Goal: Task Accomplishment & Management: Complete application form

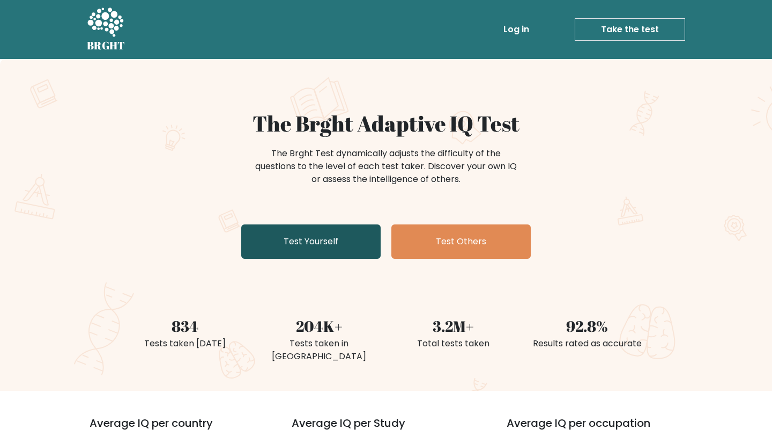
click at [366, 241] on link "Test Yourself" at bounding box center [310, 241] width 139 height 34
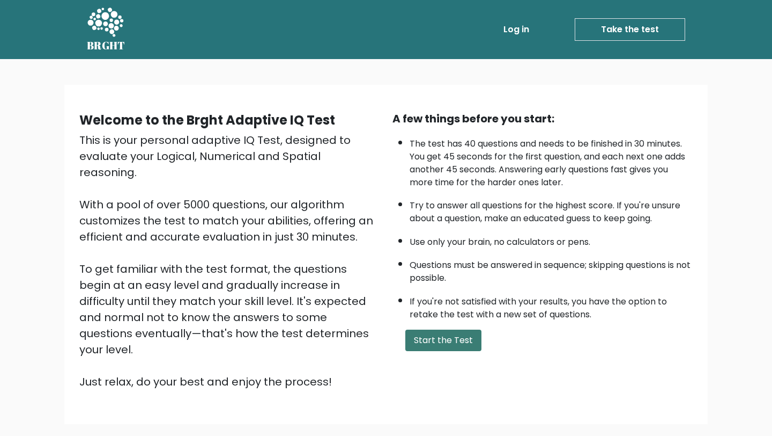
click at [436, 341] on button "Start the Test" at bounding box center [444, 339] width 76 height 21
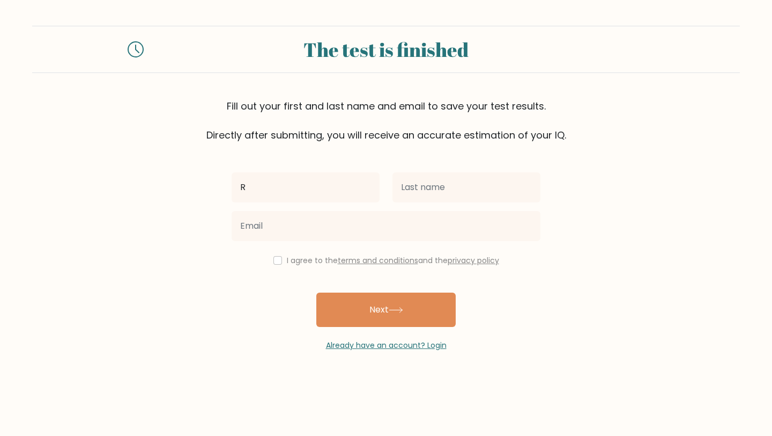
type input "[PERSON_NAME]"
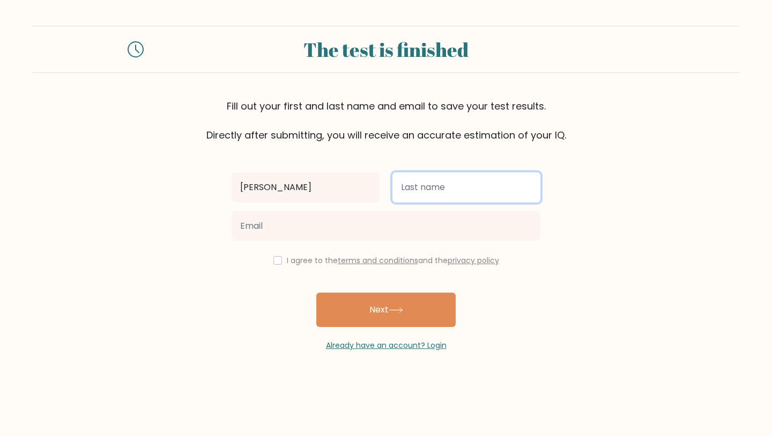
click at [448, 186] on input "text" at bounding box center [467, 187] width 148 height 30
type input "Subido"
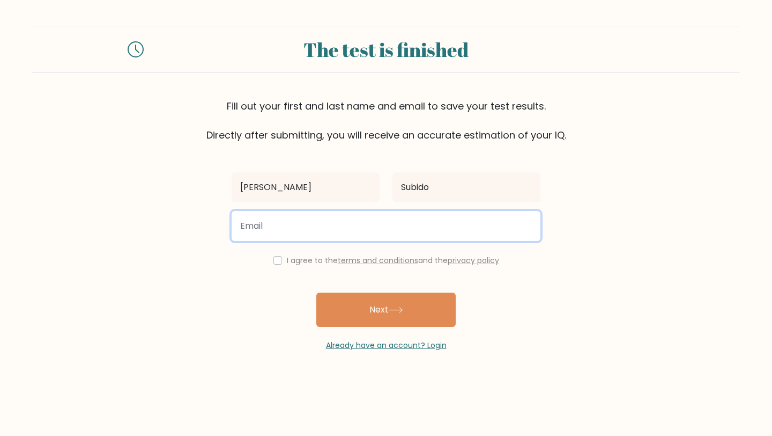
click at [322, 229] on input "email" at bounding box center [386, 226] width 309 height 30
type input "rovicrainniers@gmail.com"
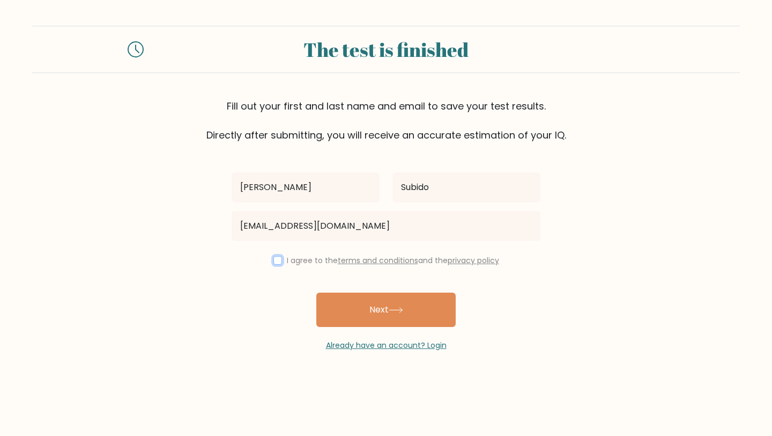
click at [274, 259] on input "checkbox" at bounding box center [278, 260] width 9 height 9
checkbox input "true"
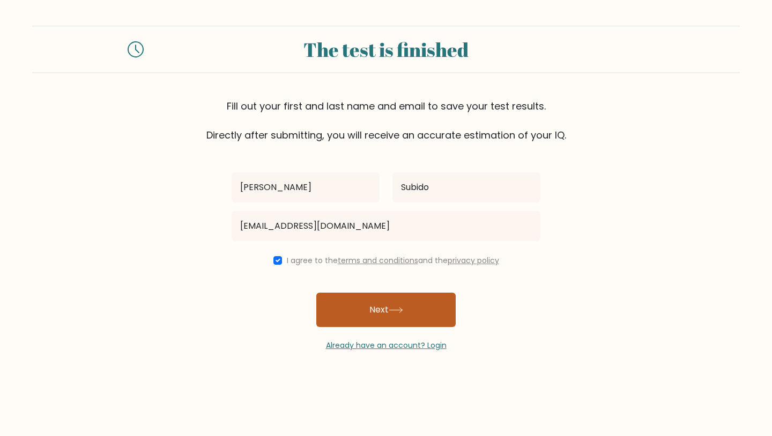
click at [384, 319] on button "Next" at bounding box center [386, 309] width 139 height 34
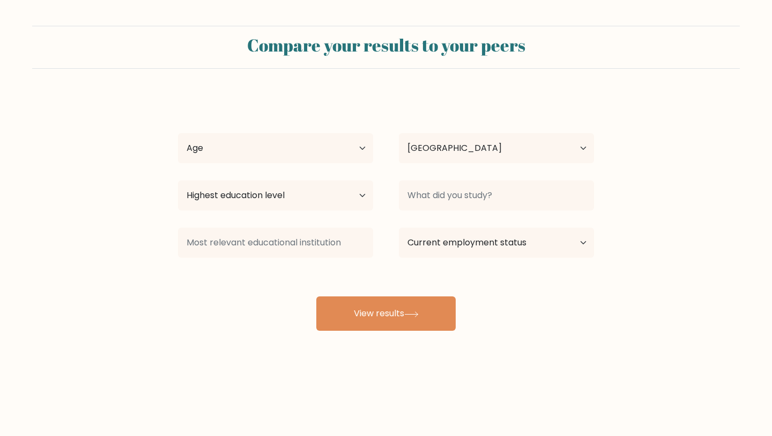
select select "PH"
click at [285, 151] on select "Age Under [DEMOGRAPHIC_DATA] [DEMOGRAPHIC_DATA] [DEMOGRAPHIC_DATA] [DEMOGRAPHIC…" at bounding box center [275, 148] width 195 height 30
select select "18_24"
click at [332, 204] on select "Highest education level No schooling Primary Lower Secondary Upper Secondary Oc…" at bounding box center [275, 195] width 195 height 30
select select "bachelors_degree"
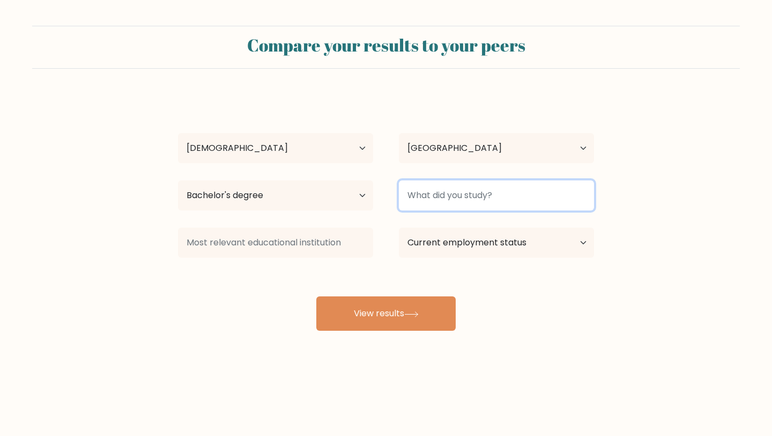
click at [458, 203] on input at bounding box center [496, 195] width 195 height 30
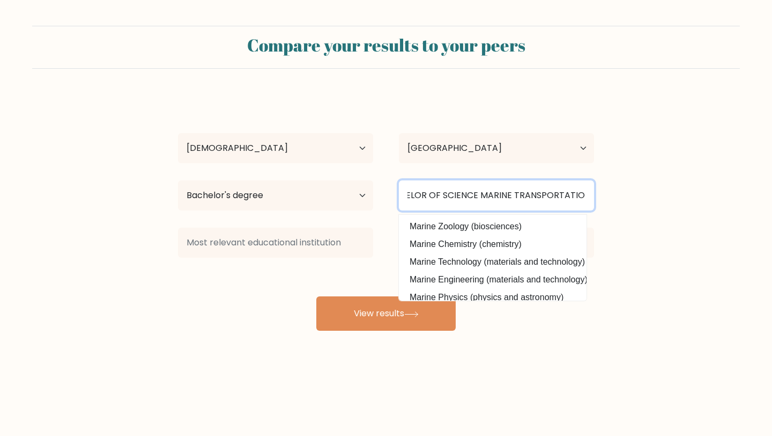
scroll to position [97, 0]
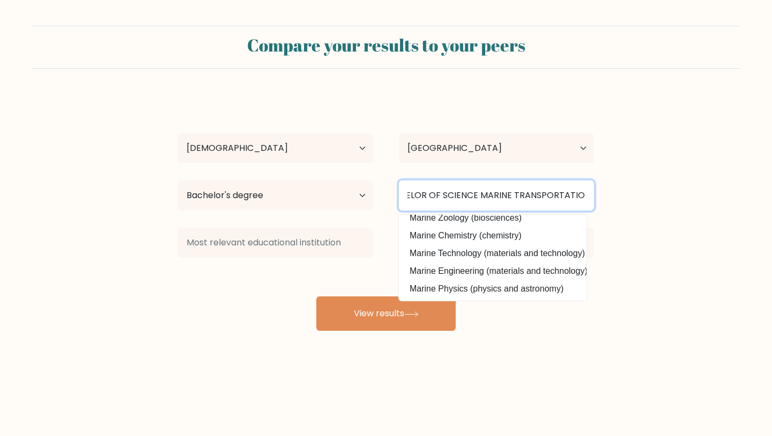
type input "BACHELOR OF SCIENCE MARINE TRANSPORTATION"
click at [317, 296] on button "View results" at bounding box center [386, 313] width 139 height 34
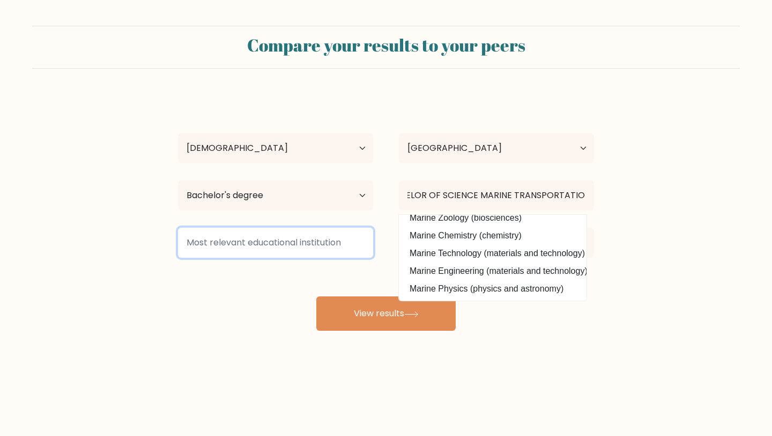
scroll to position [0, 0]
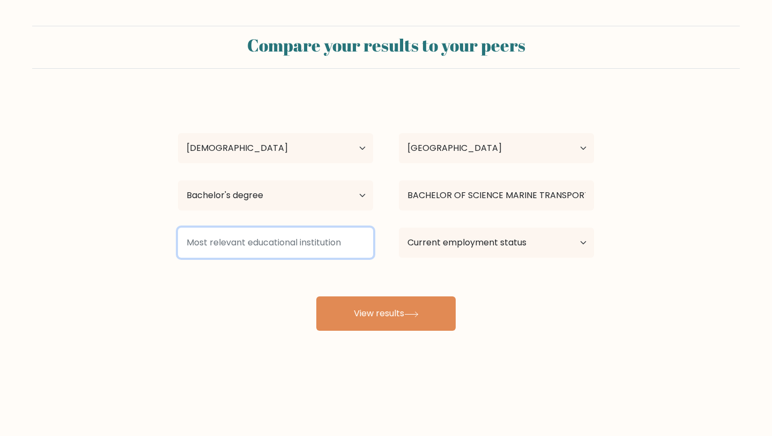
click at [313, 250] on input at bounding box center [275, 242] width 195 height 30
click at [293, 249] on input at bounding box center [275, 242] width 195 height 30
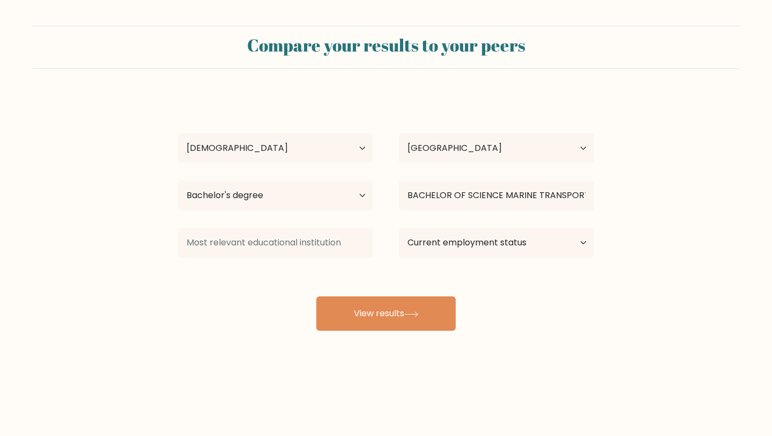
click at [284, 277] on div "Rovic Rainnier Subido Age Under 18 years old 18-24 years old 25-34 years old 35…" at bounding box center [386, 212] width 429 height 236
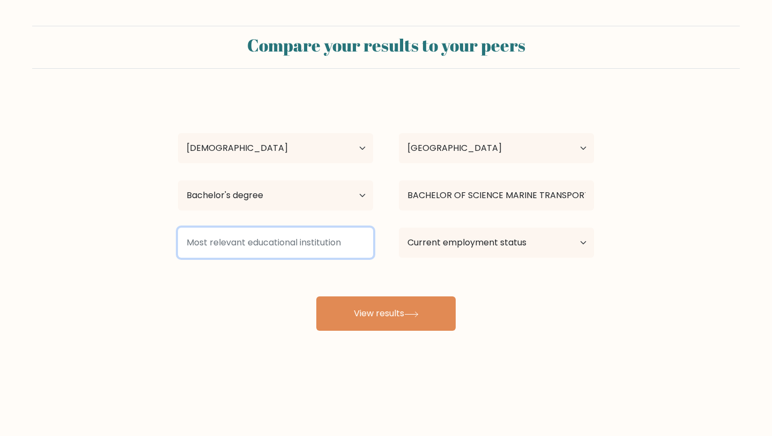
click at [349, 253] on input at bounding box center [275, 242] width 195 height 30
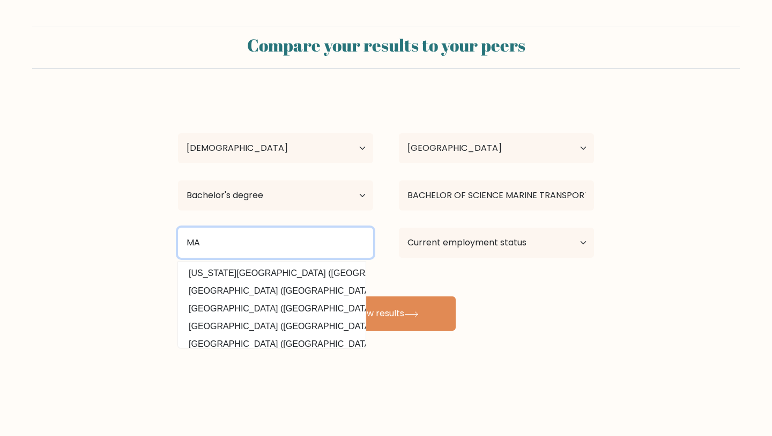
type input "M"
type input "NORTHERN PHILIPPINES COLLEGE FOR MARITIME SCIENCE AND TECHNOLOGY (PHILIPPINES)"
click at [317, 296] on button "View results" at bounding box center [386, 313] width 139 height 34
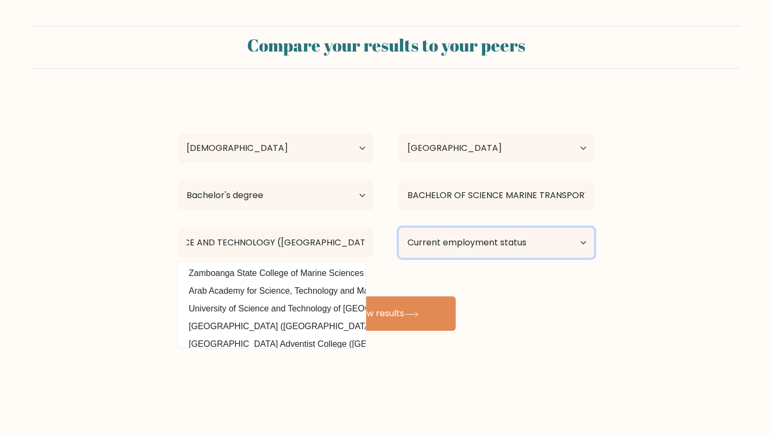
scroll to position [0, 0]
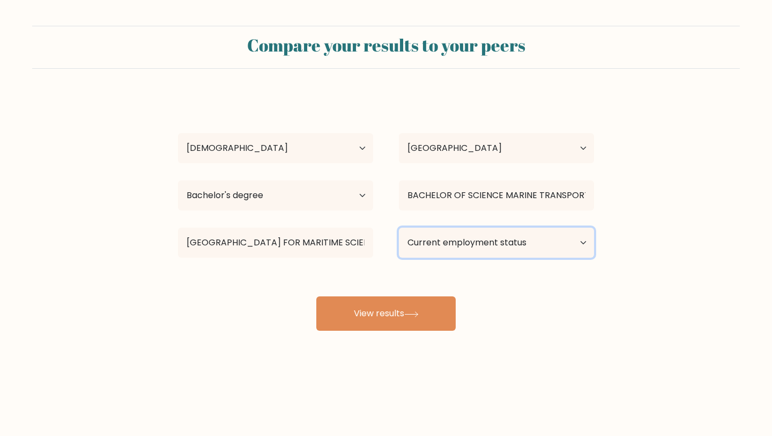
click at [472, 238] on select "Current employment status Employed Student Retired Other / prefer not to answer" at bounding box center [496, 242] width 195 height 30
click at [521, 249] on select "Current employment status Employed Student Retired Other / prefer not to answer" at bounding box center [496, 242] width 195 height 30
select select "other"
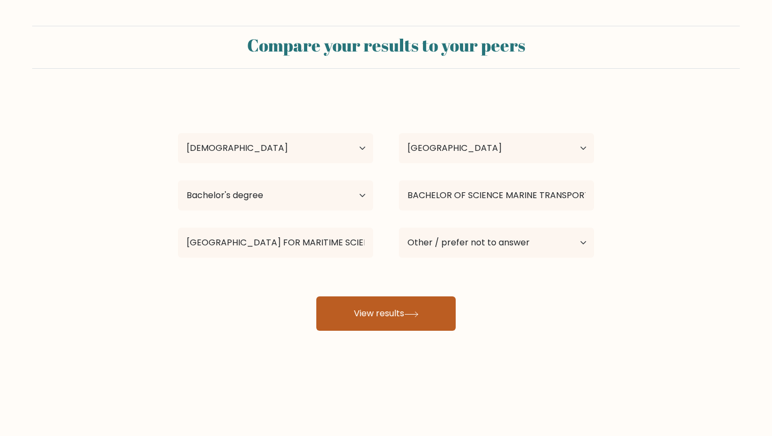
click at [396, 321] on button "View results" at bounding box center [386, 313] width 139 height 34
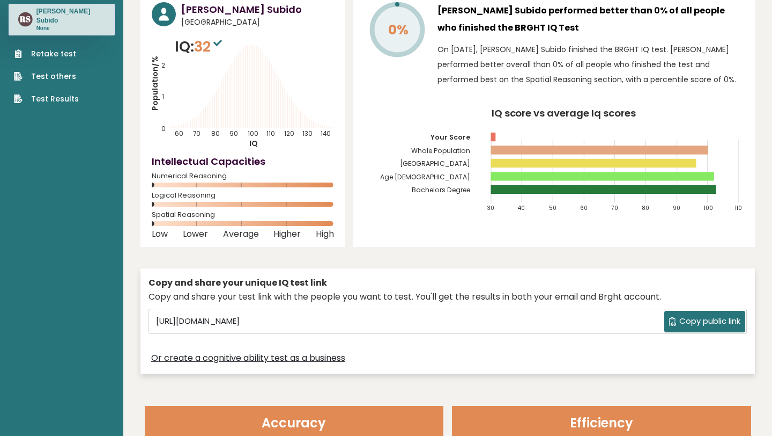
scroll to position [47, 0]
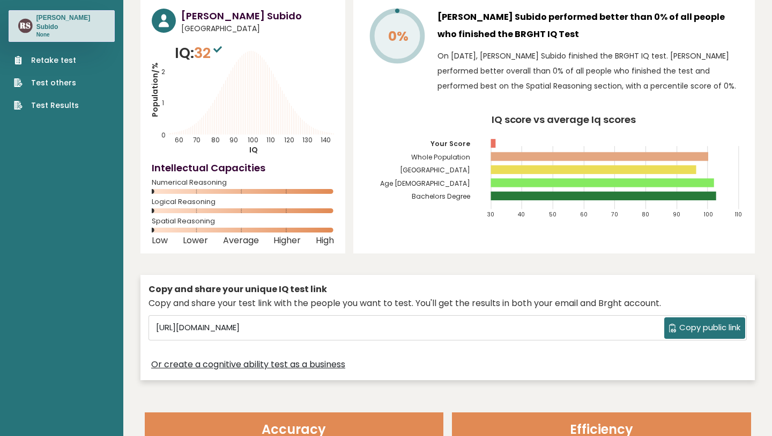
click at [44, 67] on ul "Retake test Test others Test Results" at bounding box center [47, 83] width 76 height 56
click at [44, 61] on link "Retake test" at bounding box center [46, 60] width 65 height 11
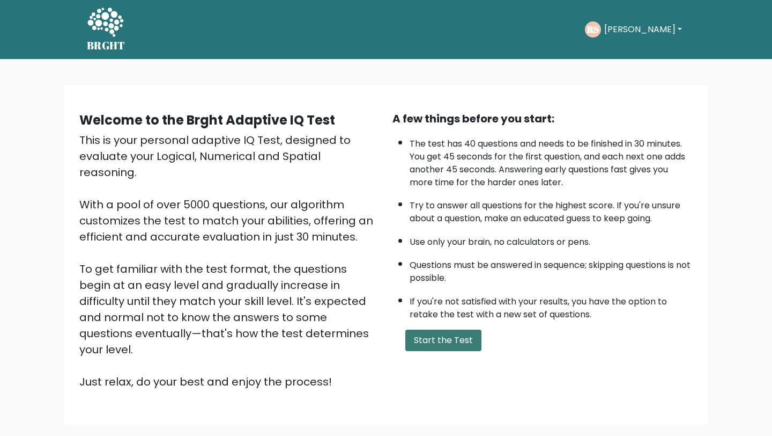
click at [440, 342] on button "Start the Test" at bounding box center [444, 339] width 76 height 21
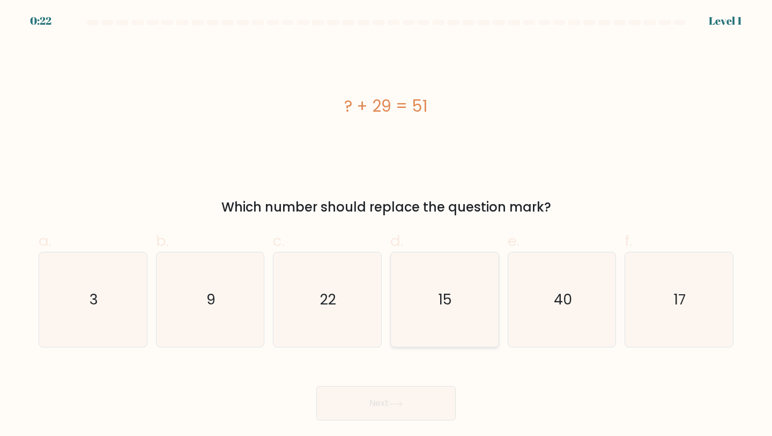
click at [426, 318] on icon "15" at bounding box center [445, 299] width 95 height 95
click at [387, 225] on input "d. 15" at bounding box center [386, 221] width 1 height 7
radio input "true"
click at [395, 398] on button "Next" at bounding box center [386, 403] width 139 height 34
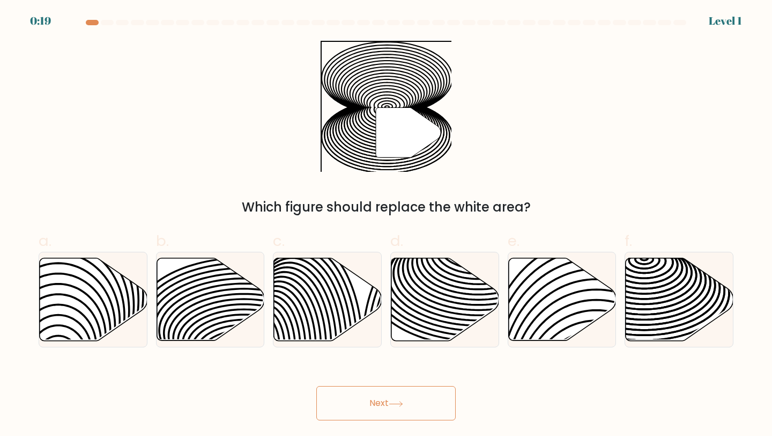
click at [395, 398] on button "Next" at bounding box center [386, 403] width 139 height 34
click at [646, 309] on icon at bounding box center [644, 311] width 217 height 108
click at [387, 225] on input "f." at bounding box center [386, 221] width 1 height 7
radio input "true"
click at [413, 391] on button "Next" at bounding box center [386, 403] width 139 height 34
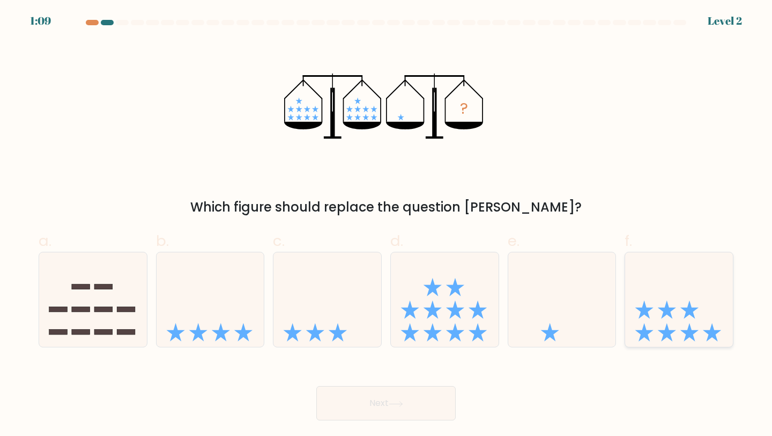
click at [682, 327] on icon at bounding box center [679, 299] width 108 height 89
click at [387, 225] on input "f." at bounding box center [386, 221] width 1 height 7
radio input "true"
click at [431, 398] on button "Next" at bounding box center [386, 403] width 139 height 34
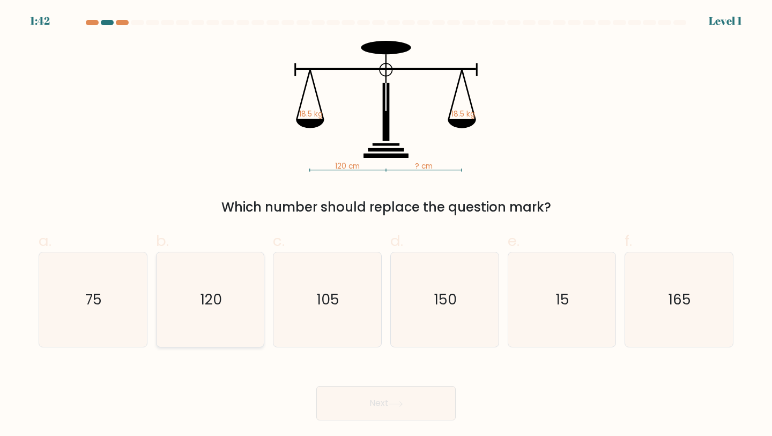
click at [202, 294] on text "120" at bounding box center [211, 299] width 21 height 20
click at [386, 225] on input "b. 120" at bounding box center [386, 221] width 1 height 7
radio input "true"
click at [403, 406] on icon at bounding box center [396, 404] width 14 height 6
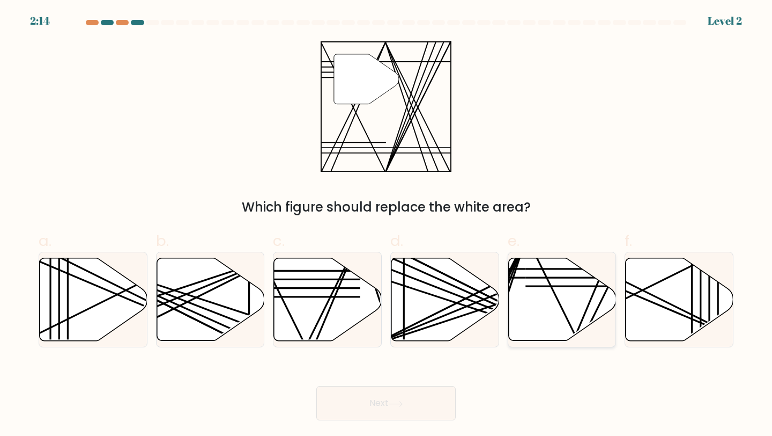
click at [536, 314] on icon at bounding box center [563, 299] width 108 height 83
click at [387, 225] on input "e." at bounding box center [386, 221] width 1 height 7
radio input "true"
click at [403, 396] on button "Next" at bounding box center [386, 403] width 139 height 34
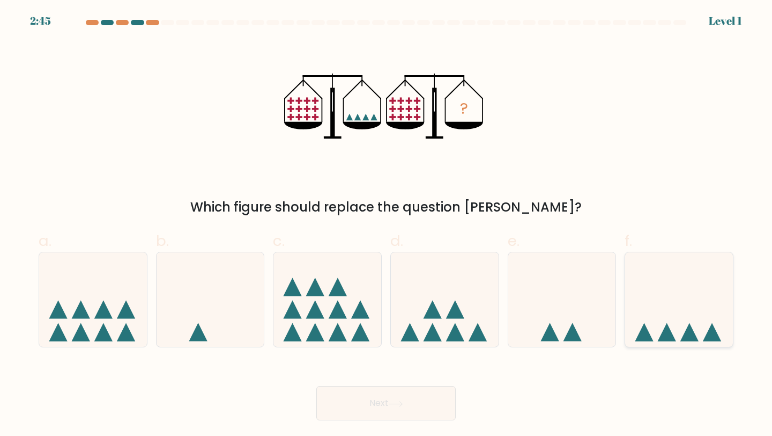
click at [659, 285] on icon at bounding box center [679, 299] width 108 height 89
click at [387, 225] on input "f." at bounding box center [386, 221] width 1 height 7
radio input "true"
click at [409, 392] on button "Next" at bounding box center [386, 403] width 139 height 34
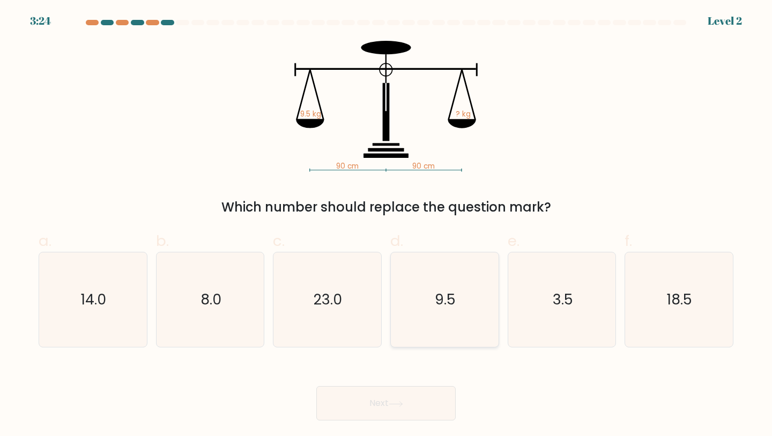
click at [493, 291] on div "9.5" at bounding box center [445, 300] width 109 height 96
click at [387, 225] on input "d. 9.5" at bounding box center [386, 221] width 1 height 7
radio input "true"
click at [395, 413] on button "Next" at bounding box center [386, 403] width 139 height 34
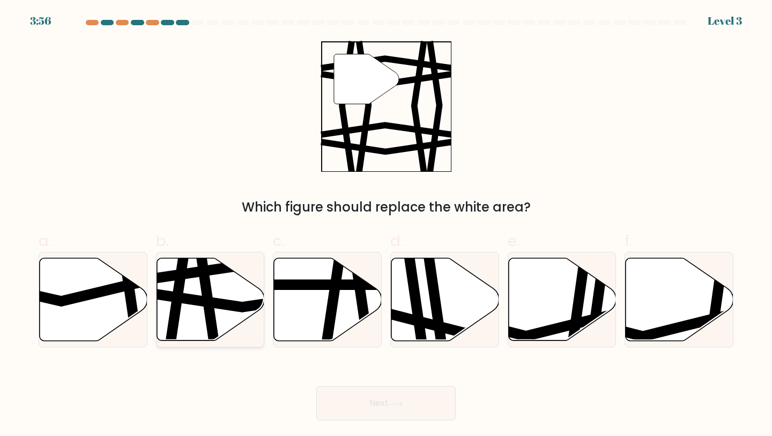
click at [188, 329] on icon at bounding box center [211, 299] width 108 height 83
click at [386, 225] on input "b." at bounding box center [386, 221] width 1 height 7
radio input "true"
click at [395, 413] on button "Next" at bounding box center [386, 403] width 139 height 34
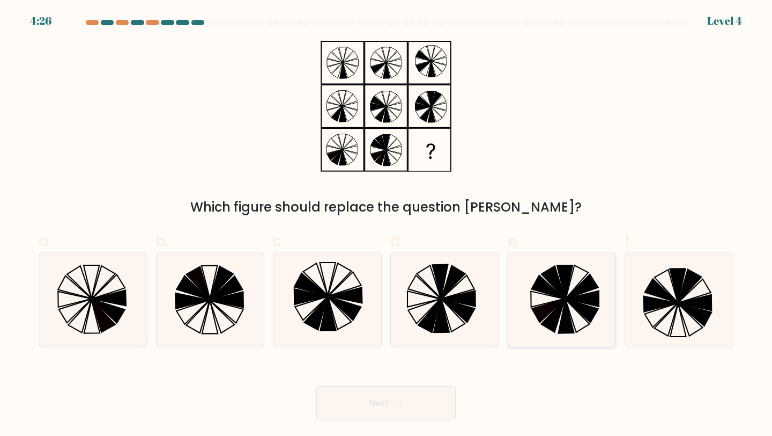
click at [572, 323] on icon at bounding box center [566, 316] width 16 height 34
click at [387, 225] on input "e." at bounding box center [386, 221] width 1 height 7
radio input "true"
click at [431, 397] on button "Next" at bounding box center [386, 403] width 139 height 34
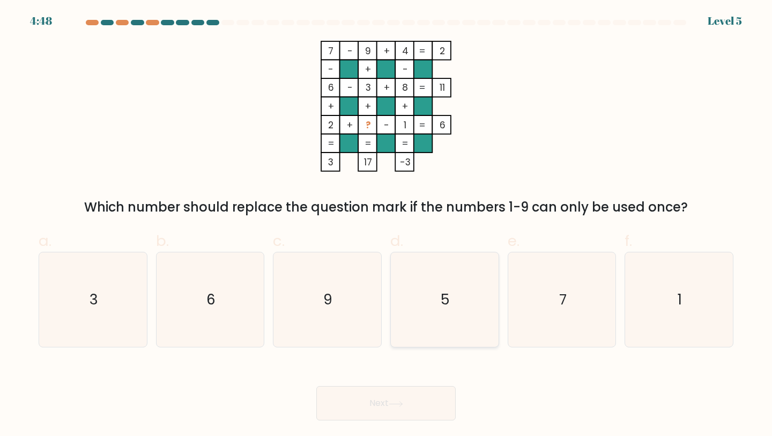
click at [448, 275] on icon "5" at bounding box center [445, 299] width 95 height 95
click at [387, 225] on input "d. 5" at bounding box center [386, 221] width 1 height 7
radio input "true"
click at [350, 404] on button "Next" at bounding box center [386, 403] width 139 height 34
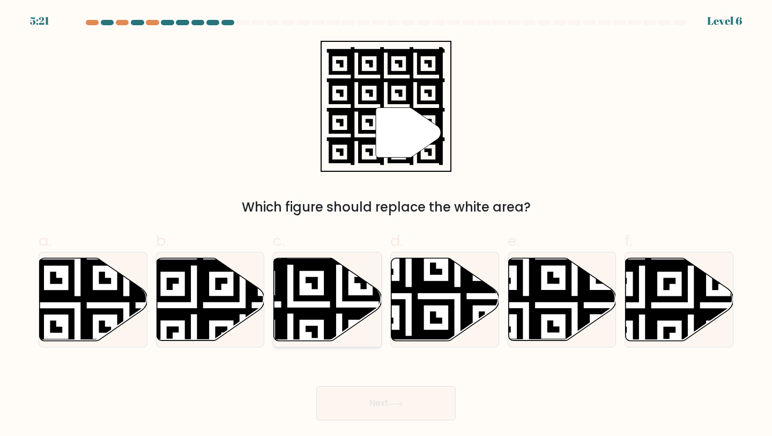
click at [341, 305] on icon at bounding box center [328, 299] width 108 height 83
click at [386, 225] on input "c." at bounding box center [386, 221] width 1 height 7
radio input "true"
click at [421, 410] on button "Next" at bounding box center [386, 403] width 139 height 34
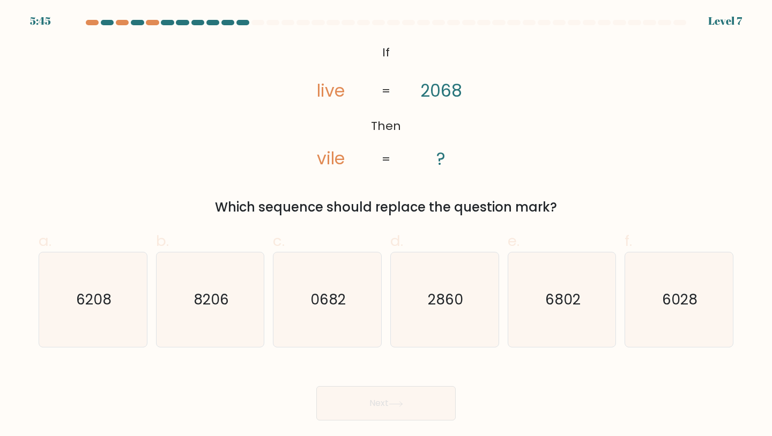
click at [450, 92] on tspan "2068" at bounding box center [442, 91] width 42 height 24
click at [671, 306] on text "6028" at bounding box center [680, 299] width 35 height 20
click at [387, 225] on input "f. 6028" at bounding box center [386, 221] width 1 height 7
radio input "true"
click at [321, 411] on button "Next" at bounding box center [386, 403] width 139 height 34
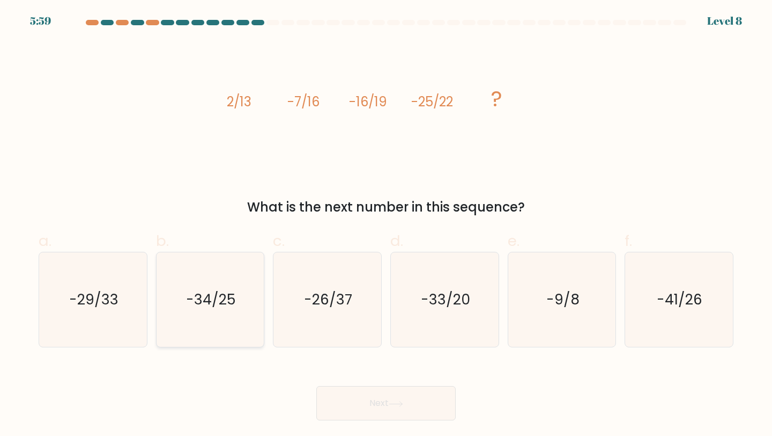
click at [246, 289] on icon "-34/25" at bounding box center [210, 299] width 95 height 95
click at [386, 225] on input "b. -34/25" at bounding box center [386, 221] width 1 height 7
radio input "true"
click at [412, 402] on button "Next" at bounding box center [386, 403] width 139 height 34
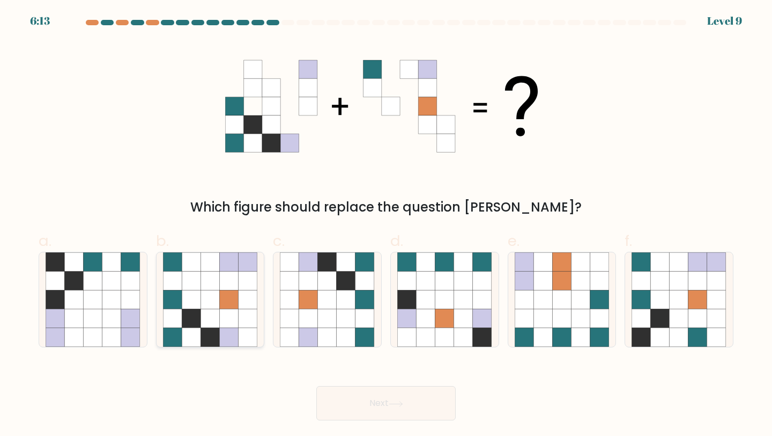
click at [221, 301] on icon at bounding box center [229, 299] width 19 height 19
click at [386, 225] on input "b." at bounding box center [386, 221] width 1 height 7
radio input "true"
click at [373, 399] on button "Next" at bounding box center [386, 403] width 139 height 34
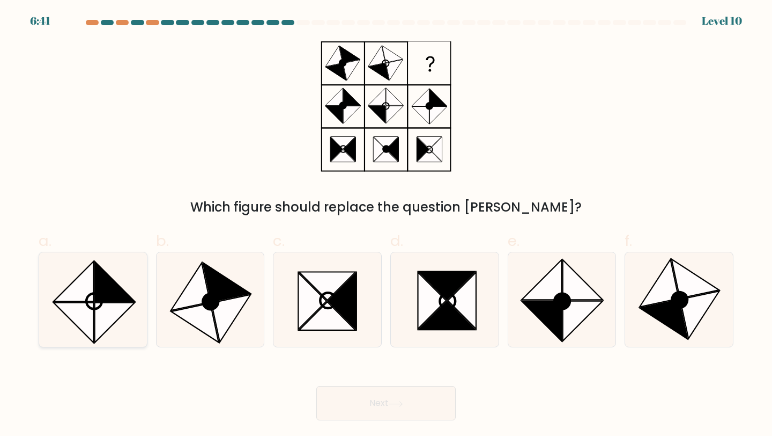
click at [96, 292] on icon at bounding box center [115, 281] width 40 height 40
click at [386, 225] on input "a." at bounding box center [386, 221] width 1 height 7
radio input "true"
click at [357, 391] on button "Next" at bounding box center [386, 403] width 139 height 34
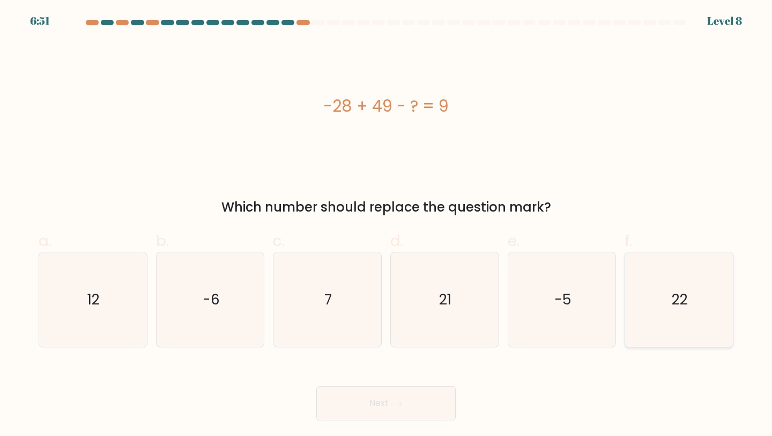
click at [689, 292] on icon "22" at bounding box center [679, 299] width 95 height 95
click at [387, 225] on input "f. 22" at bounding box center [386, 221] width 1 height 7
radio input "true"
click at [359, 398] on button "Next" at bounding box center [386, 403] width 139 height 34
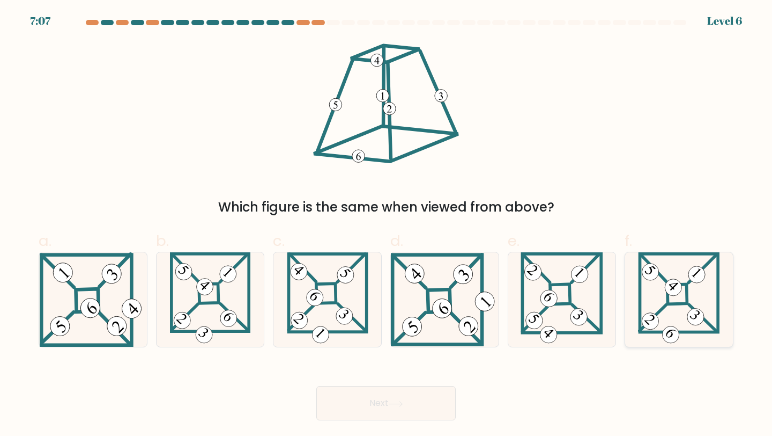
click at [689, 317] on 852 at bounding box center [697, 317] width 24 height 24
click at [387, 225] on input "f." at bounding box center [386, 221] width 1 height 7
radio input "true"
click at [362, 394] on button "Next" at bounding box center [386, 403] width 139 height 34
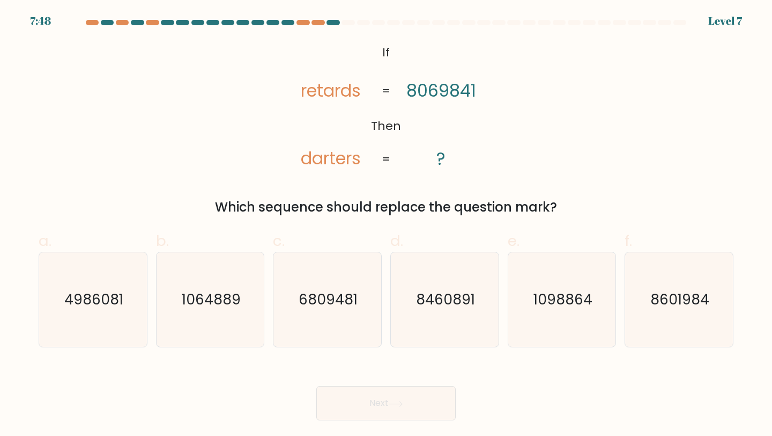
click at [377, 89] on icon "@import url('https://fonts.googleapis.com/css?family=Abril+Fatface:400,100,100i…" at bounding box center [386, 106] width 212 height 131
click at [126, 278] on icon "4986081" at bounding box center [93, 299] width 95 height 95
click at [386, 225] on input "a. 4986081" at bounding box center [386, 221] width 1 height 7
radio input "true"
click at [422, 411] on button "Next" at bounding box center [386, 403] width 139 height 34
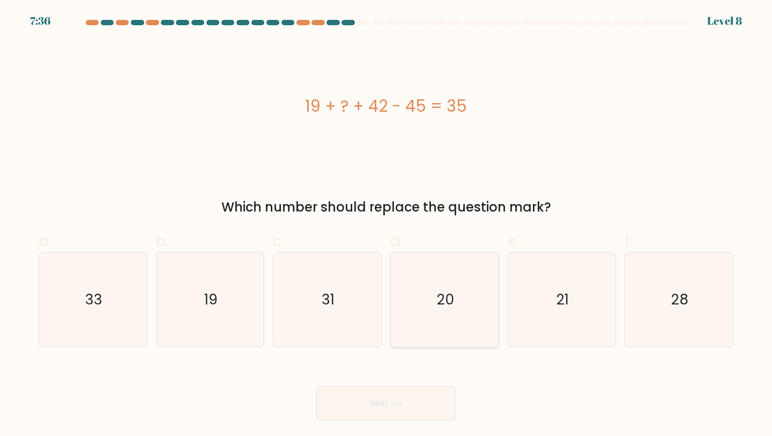
click at [438, 313] on icon "20" at bounding box center [445, 299] width 95 height 95
click at [387, 225] on input "d. 20" at bounding box center [386, 221] width 1 height 7
radio input "true"
click at [234, 267] on icon "19" at bounding box center [210, 299] width 95 height 95
click at [386, 225] on input "b. 19" at bounding box center [386, 221] width 1 height 7
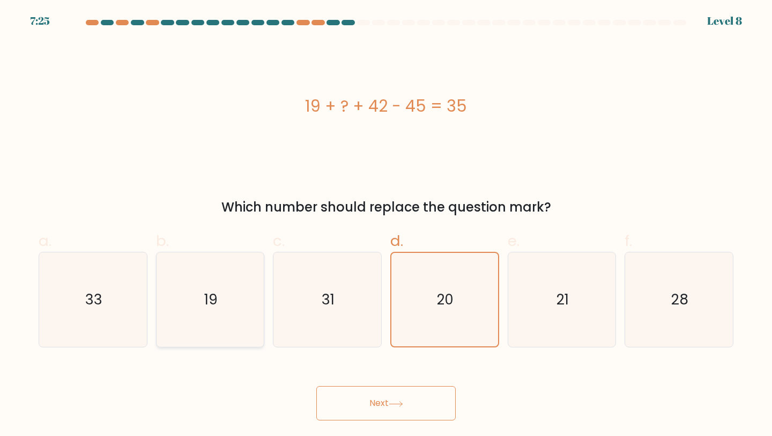
radio input "true"
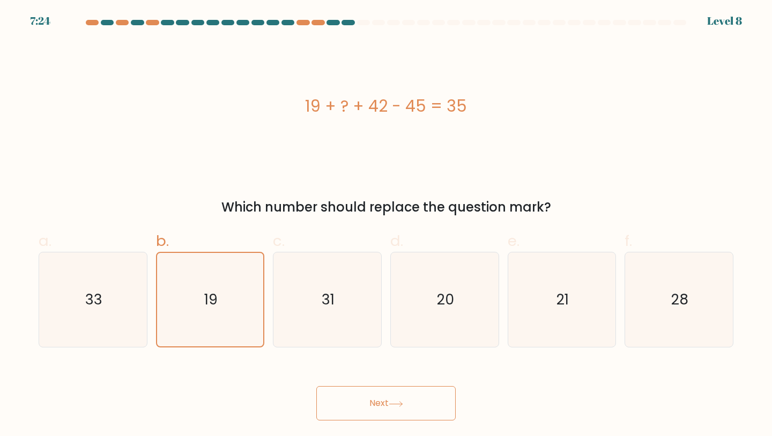
click at [426, 411] on button "Next" at bounding box center [386, 403] width 139 height 34
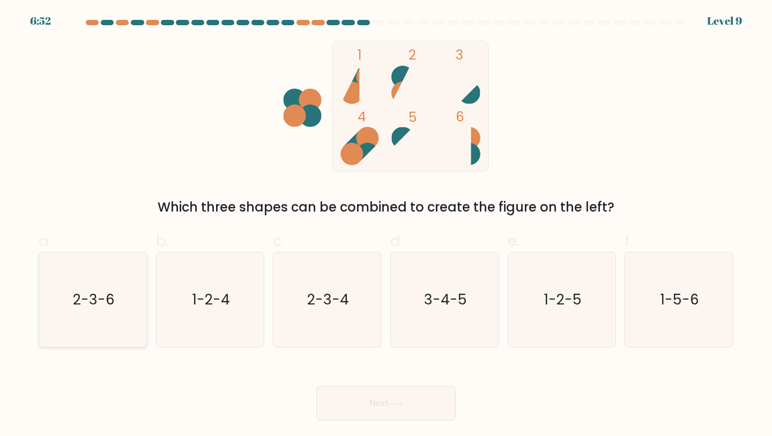
click at [92, 305] on text "2-3-6" at bounding box center [94, 299] width 42 height 20
click at [386, 225] on input "a. 2-3-6" at bounding box center [386, 221] width 1 height 7
radio input "true"
click at [361, 404] on button "Next" at bounding box center [386, 403] width 139 height 34
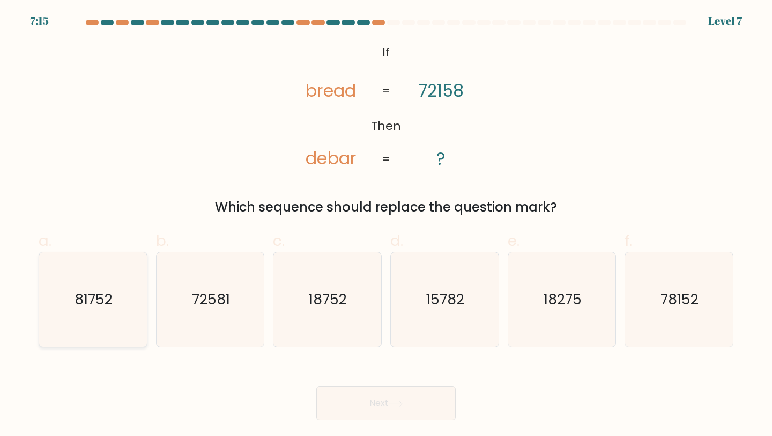
click at [99, 321] on icon "81752" at bounding box center [93, 299] width 95 height 95
click at [386, 225] on input "a. 81752" at bounding box center [386, 221] width 1 height 7
radio input "true"
click at [371, 396] on button "Next" at bounding box center [386, 403] width 139 height 34
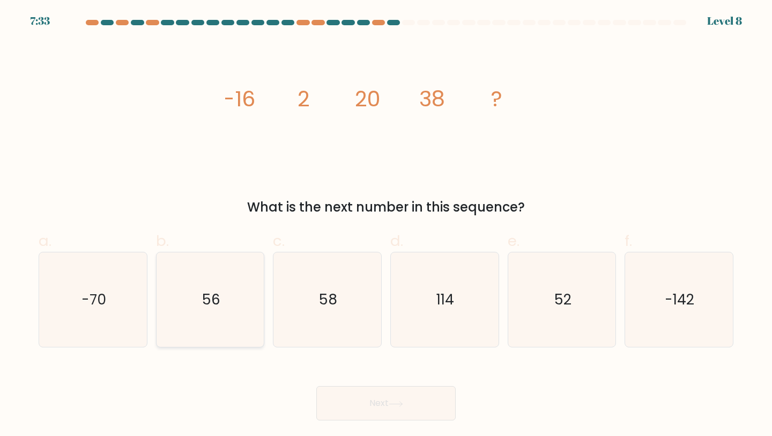
click at [228, 291] on icon "56" at bounding box center [210, 299] width 95 height 95
click at [386, 225] on input "b. 56" at bounding box center [386, 221] width 1 height 7
radio input "true"
click at [435, 408] on button "Next" at bounding box center [386, 403] width 139 height 34
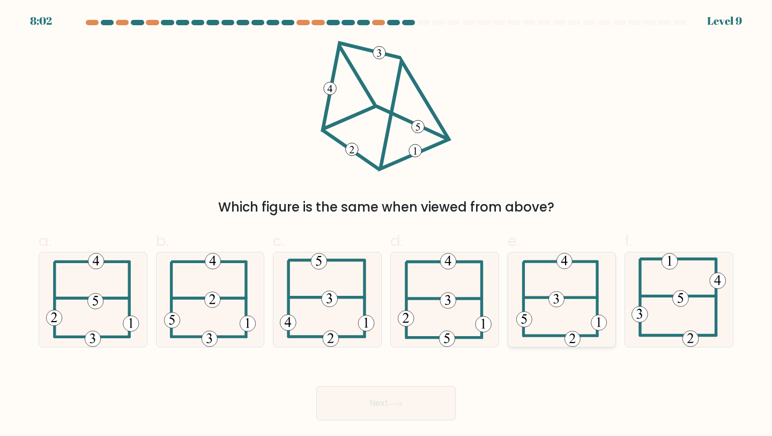
click at [568, 306] on icon at bounding box center [562, 299] width 91 height 95
click at [387, 225] on input "e." at bounding box center [386, 221] width 1 height 7
radio input "true"
click at [392, 406] on icon at bounding box center [396, 404] width 14 height 6
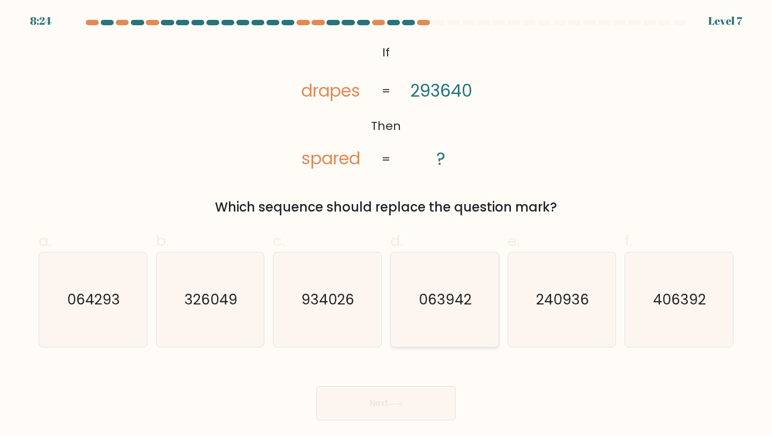
click at [460, 306] on text "063942" at bounding box center [445, 299] width 53 height 20
click at [387, 225] on input "d. 063942" at bounding box center [386, 221] width 1 height 7
radio input "true"
click at [401, 408] on button "Next" at bounding box center [386, 403] width 139 height 34
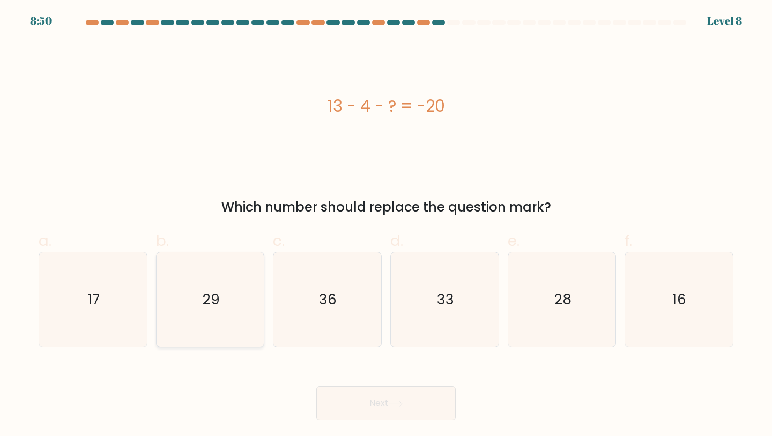
click at [218, 310] on icon "29" at bounding box center [210, 299] width 95 height 95
click at [386, 225] on input "b. 29" at bounding box center [386, 221] width 1 height 7
radio input "true"
click at [421, 403] on button "Next" at bounding box center [386, 403] width 139 height 34
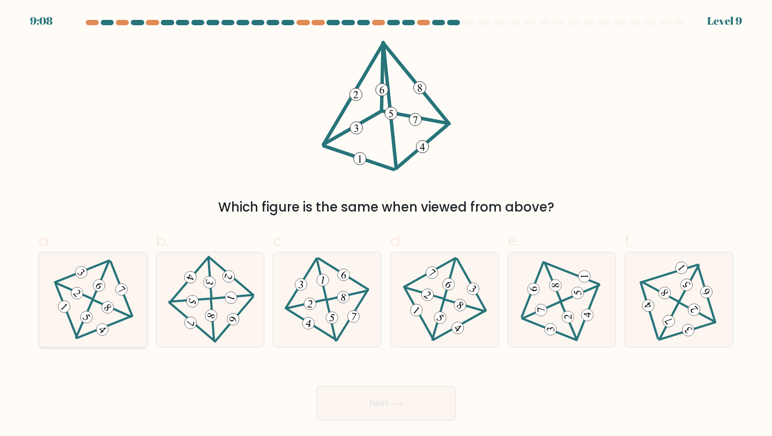
click at [70, 311] on icon at bounding box center [93, 300] width 77 height 76
click at [386, 225] on input "a." at bounding box center [386, 221] width 1 height 7
radio input "true"
click at [373, 404] on button "Next" at bounding box center [386, 403] width 139 height 34
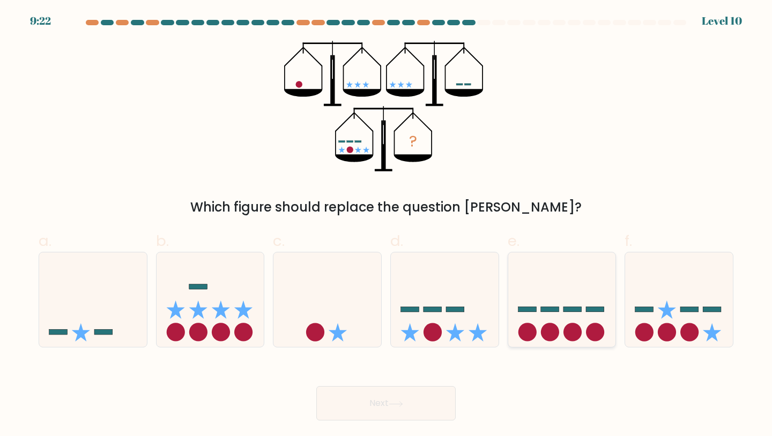
click at [548, 311] on rect at bounding box center [550, 309] width 18 height 5
click at [387, 225] on input "e." at bounding box center [386, 221] width 1 height 7
radio input "true"
click at [367, 404] on button "Next" at bounding box center [386, 403] width 139 height 34
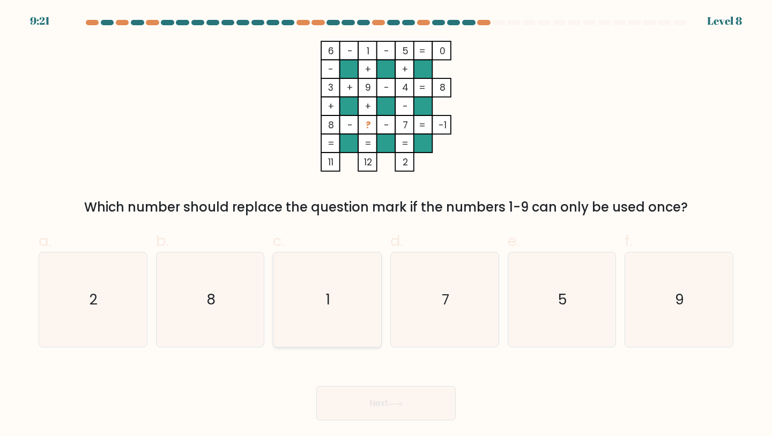
click at [298, 307] on icon "1" at bounding box center [327, 299] width 95 height 95
click at [386, 225] on input "c. 1" at bounding box center [386, 221] width 1 height 7
radio input "true"
click at [355, 413] on button "Next" at bounding box center [386, 403] width 139 height 34
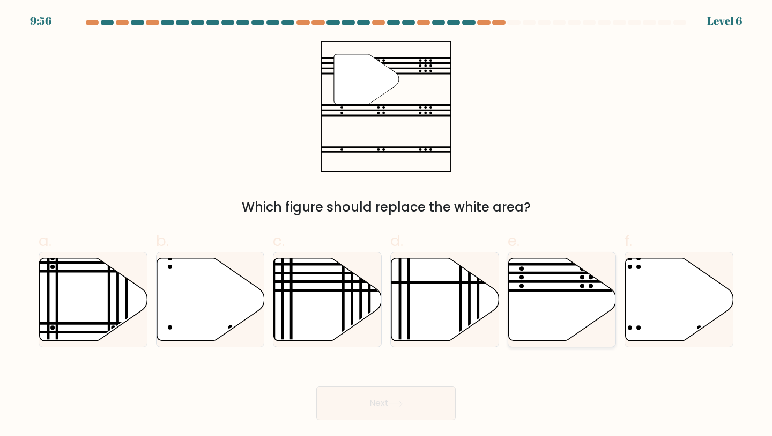
click at [536, 320] on icon at bounding box center [563, 299] width 108 height 83
click at [387, 225] on input "e." at bounding box center [386, 221] width 1 height 7
radio input "true"
click at [421, 410] on button "Next" at bounding box center [386, 403] width 139 height 34
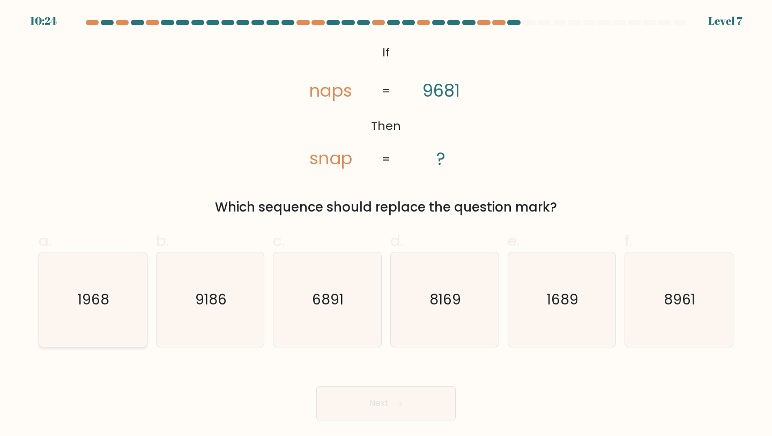
click at [120, 309] on icon "1968" at bounding box center [93, 299] width 95 height 95
click at [386, 225] on input "a. 1968" at bounding box center [386, 221] width 1 height 7
radio input "true"
click at [418, 414] on button "Next" at bounding box center [386, 403] width 139 height 34
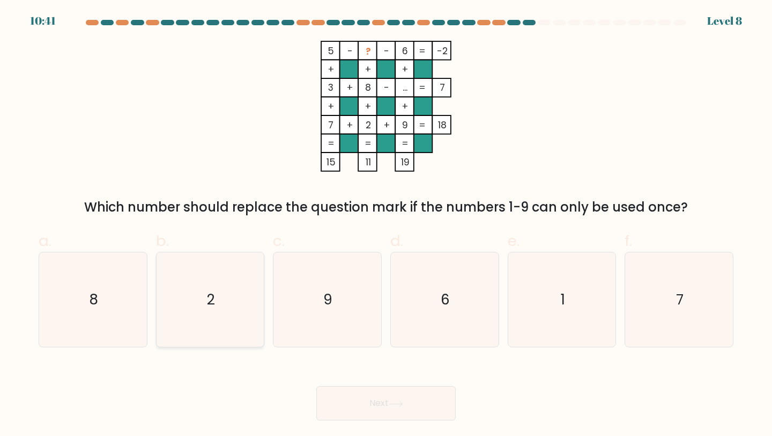
click at [159, 319] on div "2" at bounding box center [210, 300] width 109 height 96
click at [386, 225] on input "b. 2" at bounding box center [386, 221] width 1 height 7
radio input "true"
click at [364, 407] on button "Next" at bounding box center [386, 403] width 139 height 34
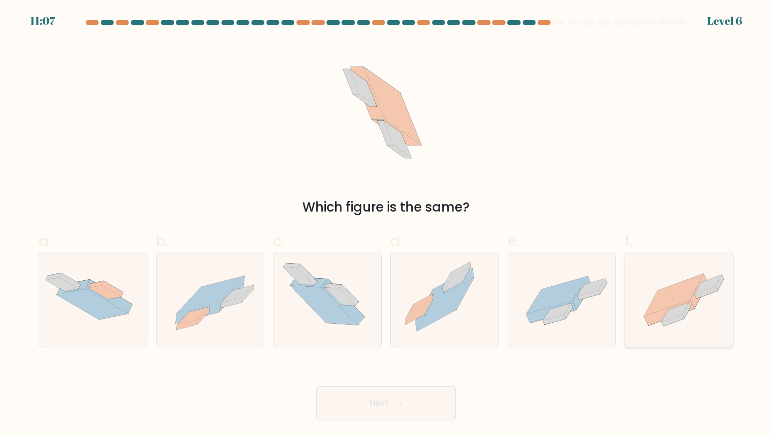
click at [673, 303] on icon at bounding box center [674, 295] width 59 height 42
click at [387, 225] on input "f." at bounding box center [386, 221] width 1 height 7
radio input "true"
click at [370, 410] on button "Next" at bounding box center [386, 403] width 139 height 34
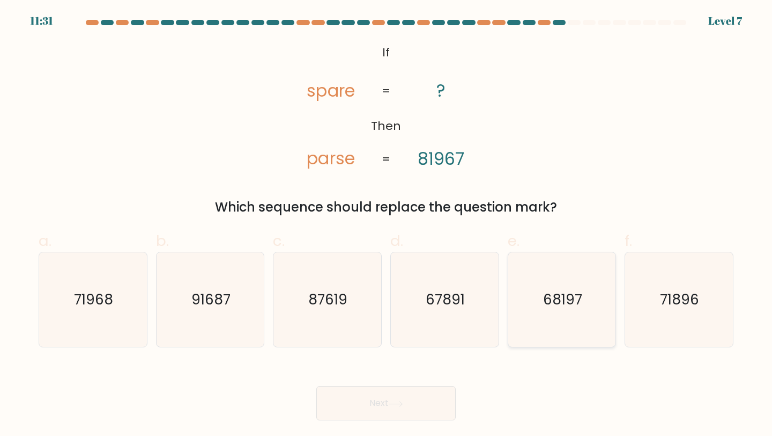
click at [595, 303] on icon "68197" at bounding box center [562, 299] width 95 height 95
click at [387, 225] on input "e. 68197" at bounding box center [386, 221] width 1 height 7
radio input "true"
click at [360, 416] on button "Next" at bounding box center [386, 403] width 139 height 34
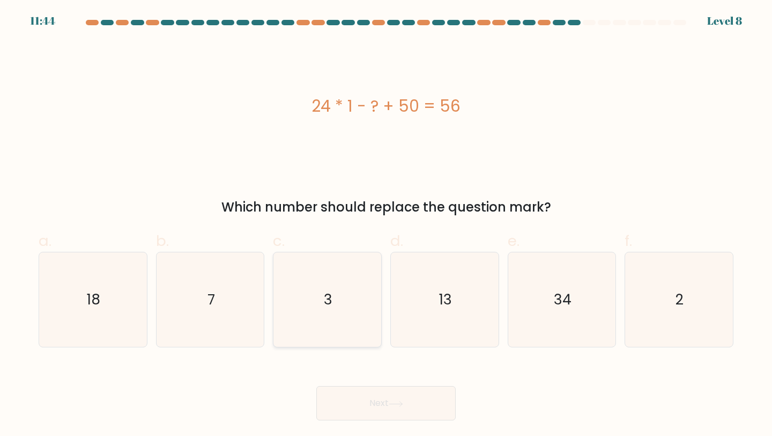
click at [319, 288] on icon "3" at bounding box center [327, 299] width 95 height 95
click at [386, 225] on input "c. 3" at bounding box center [386, 221] width 1 height 7
radio input "true"
click at [415, 406] on button "Next" at bounding box center [386, 403] width 139 height 34
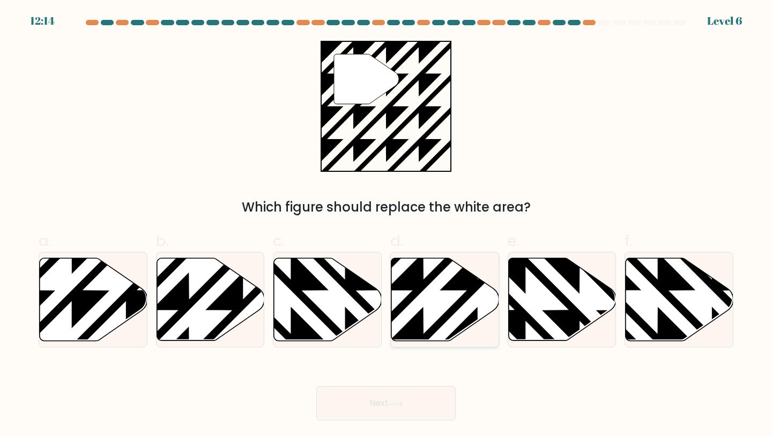
click at [450, 331] on icon at bounding box center [446, 299] width 108 height 83
click at [387, 225] on input "d." at bounding box center [386, 221] width 1 height 7
radio input "true"
click at [386, 401] on button "Next" at bounding box center [386, 403] width 139 height 34
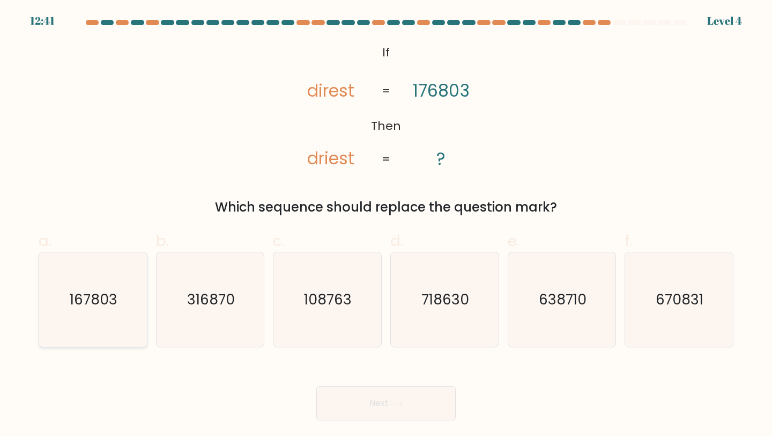
click at [82, 317] on icon "167803" at bounding box center [93, 299] width 95 height 95
click at [386, 225] on input "a. 167803" at bounding box center [386, 221] width 1 height 7
radio input "true"
click at [380, 408] on button "Next" at bounding box center [386, 403] width 139 height 34
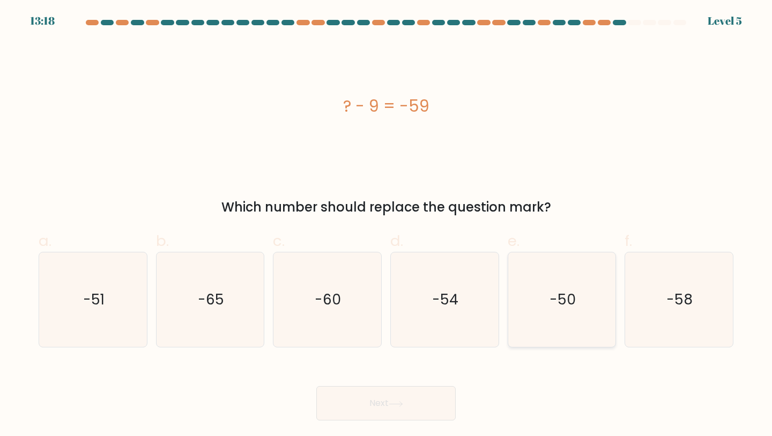
click at [586, 298] on icon "-50" at bounding box center [562, 299] width 95 height 95
click at [387, 225] on input "e. -50" at bounding box center [386, 221] width 1 height 7
radio input "true"
click at [424, 389] on button "Next" at bounding box center [386, 403] width 139 height 34
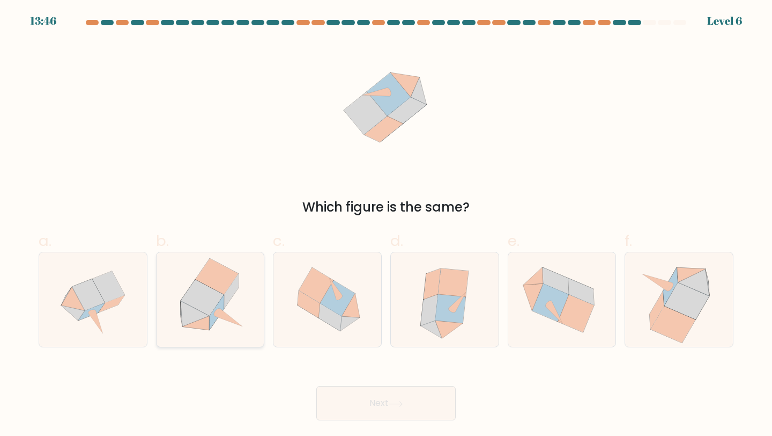
click at [239, 308] on icon at bounding box center [210, 299] width 93 height 95
click at [386, 225] on input "b." at bounding box center [386, 221] width 1 height 7
radio input "true"
click at [399, 396] on button "Next" at bounding box center [386, 403] width 139 height 34
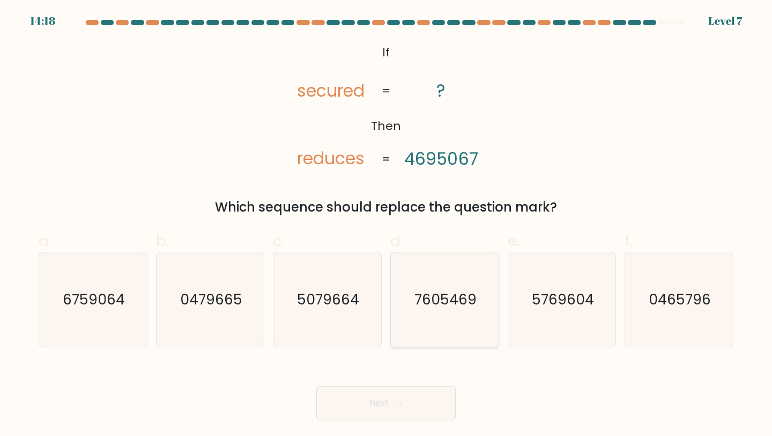
click at [471, 293] on text "7605469" at bounding box center [446, 299] width 62 height 20
click at [387, 225] on input "d. 7605469" at bounding box center [386, 221] width 1 height 7
radio input "true"
click at [369, 402] on button "Next" at bounding box center [386, 403] width 139 height 34
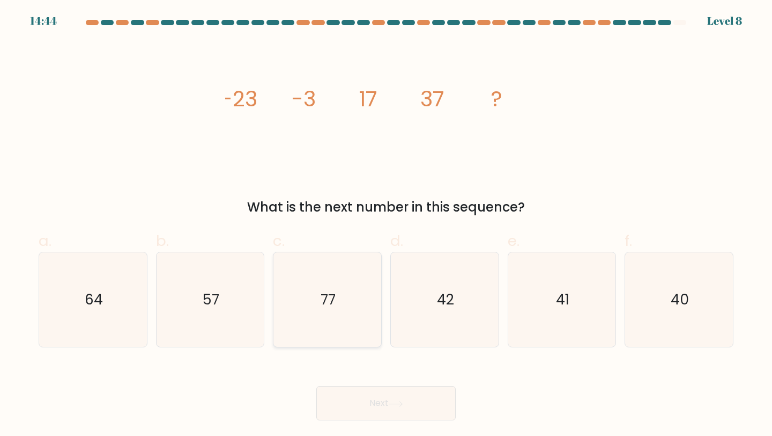
click at [361, 267] on icon "77" at bounding box center [327, 299] width 95 height 95
click at [386, 225] on input "c. 77" at bounding box center [386, 221] width 1 height 7
radio input "true"
click at [354, 400] on button "Next" at bounding box center [386, 403] width 139 height 34
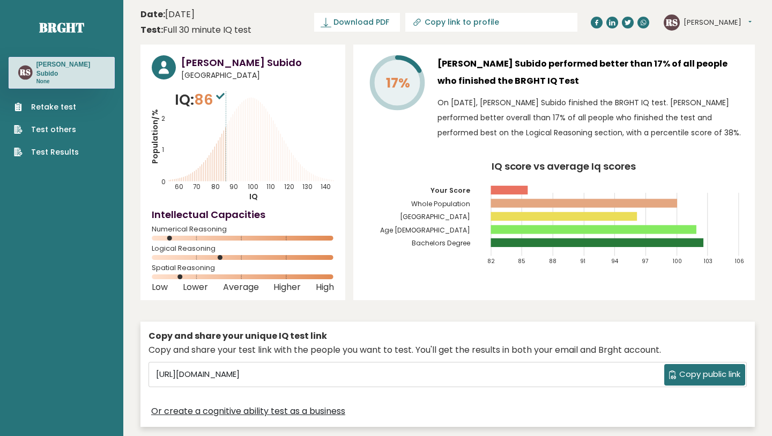
click at [699, 372] on span "Copy public link" at bounding box center [710, 374] width 61 height 12
click at [416, 306] on div "[PERSON_NAME] Subido [GEOGRAPHIC_DATA] IQ: 86 Population/% IQ 0 1 2 60 70 80 90…" at bounding box center [448, 245] width 615 height 400
